Goal: Check status

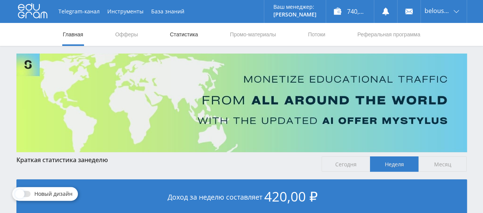
click at [180, 37] on link "Статистика" at bounding box center [184, 34] width 30 height 23
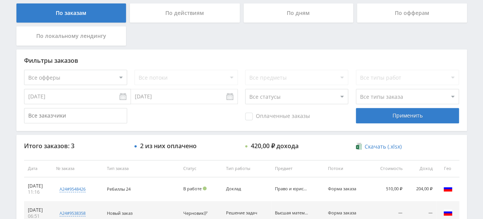
scroll to position [42, 0]
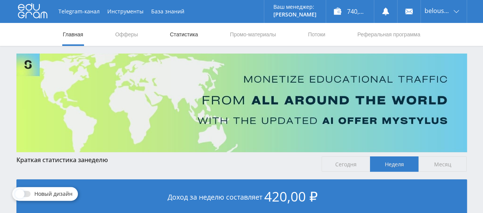
click at [187, 33] on link "Статистика" at bounding box center [184, 34] width 30 height 23
